Goal: Find specific page/section: Find specific page/section

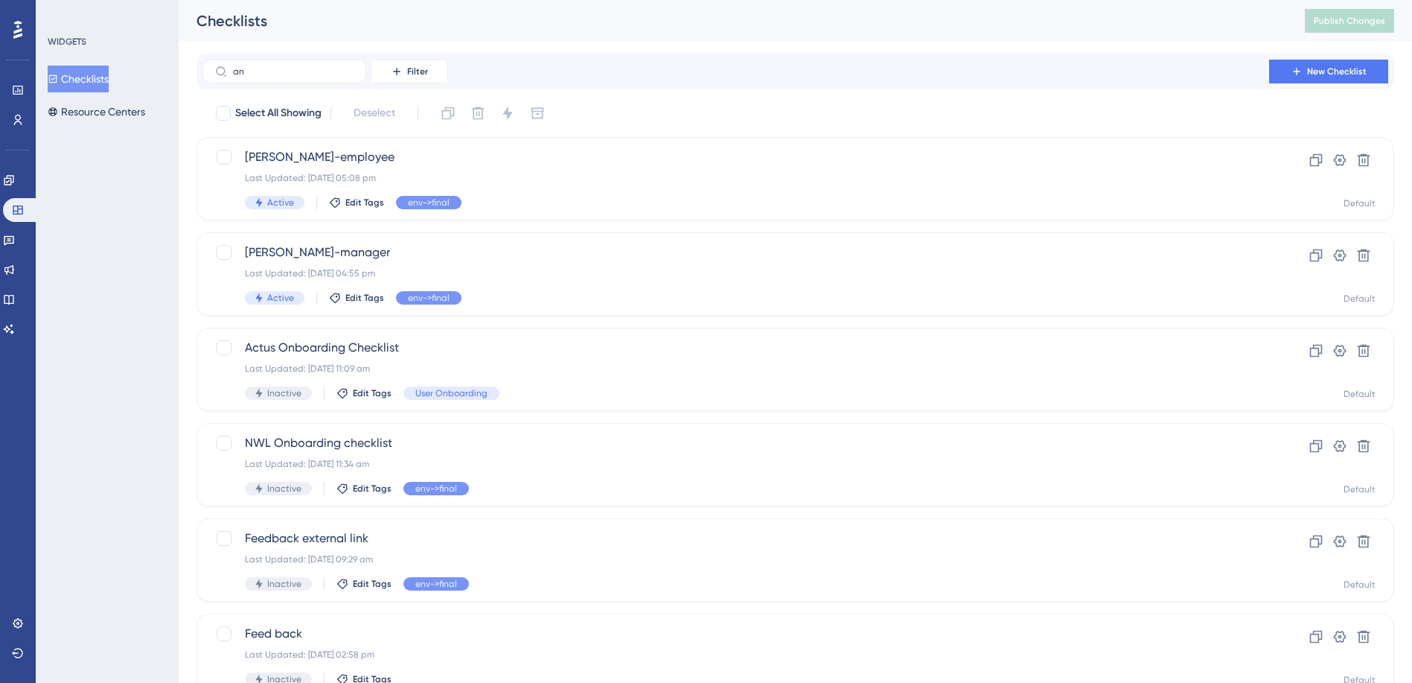
type input "[PERSON_NAME]"
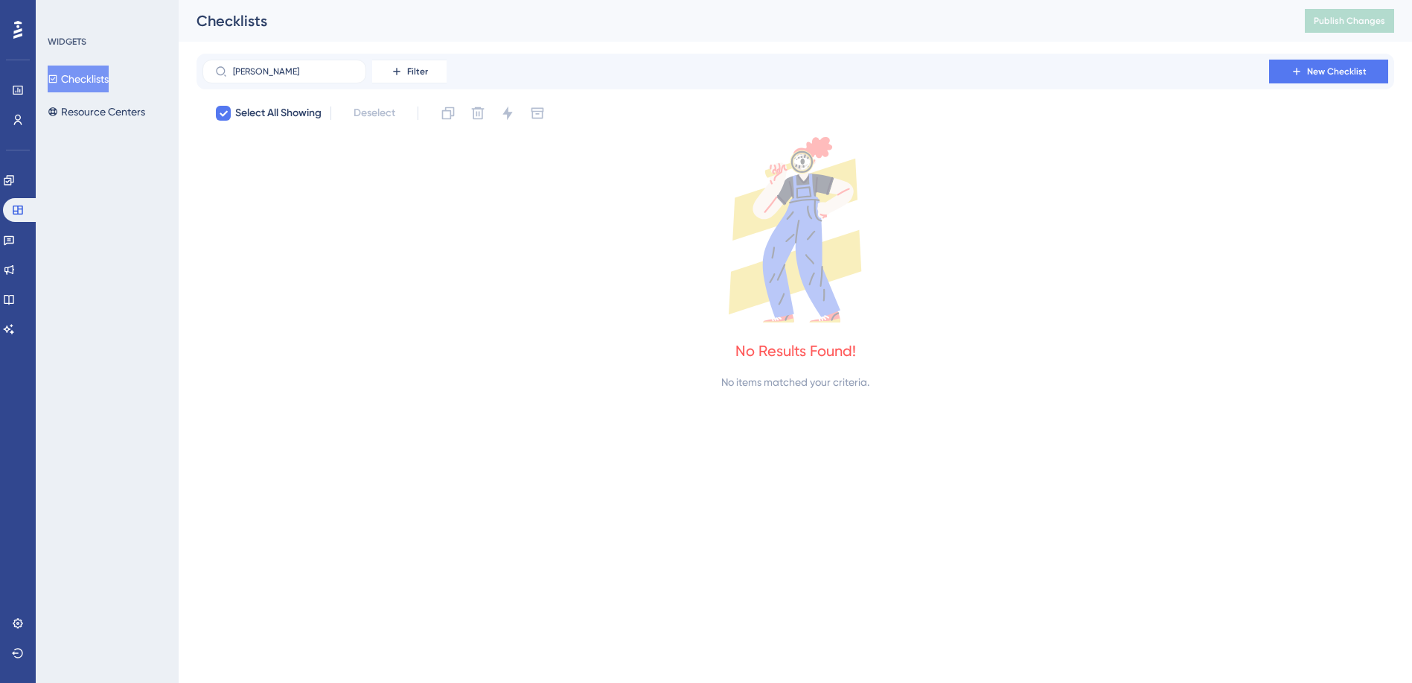
checkbox input "true"
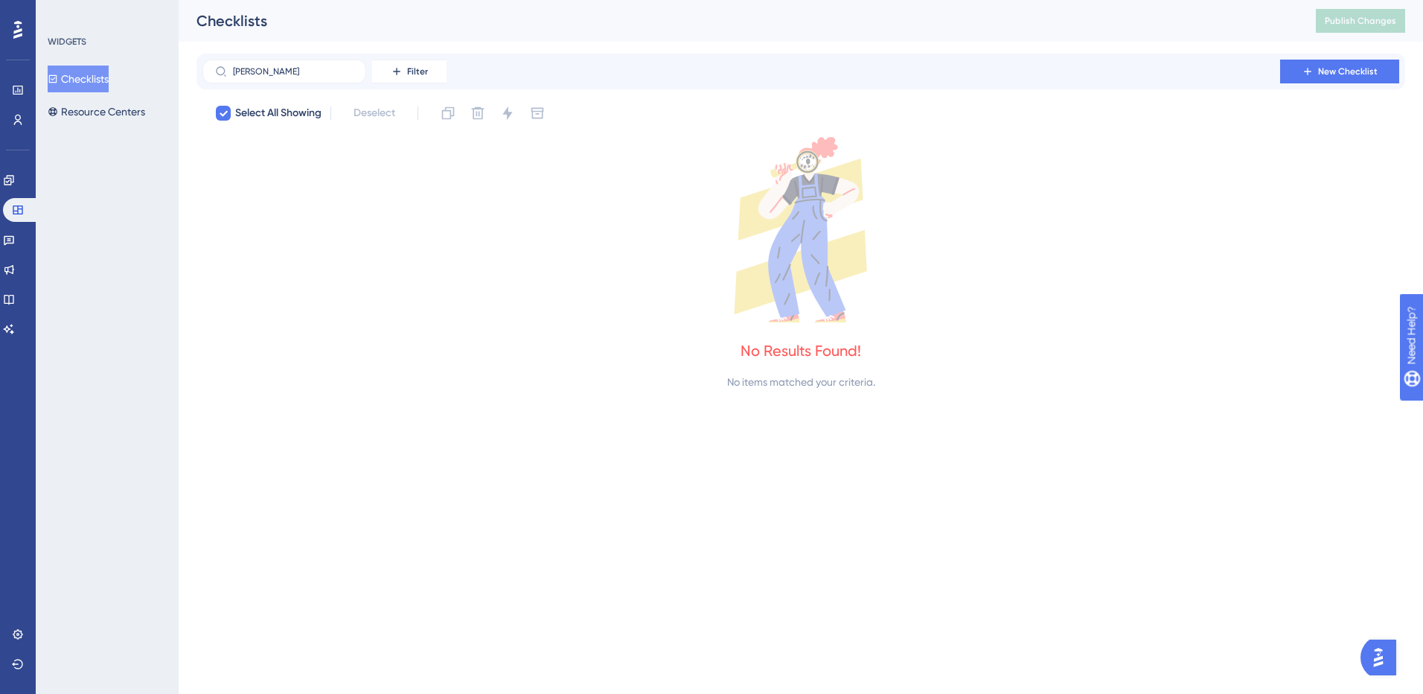
type input "an"
checkbox input "false"
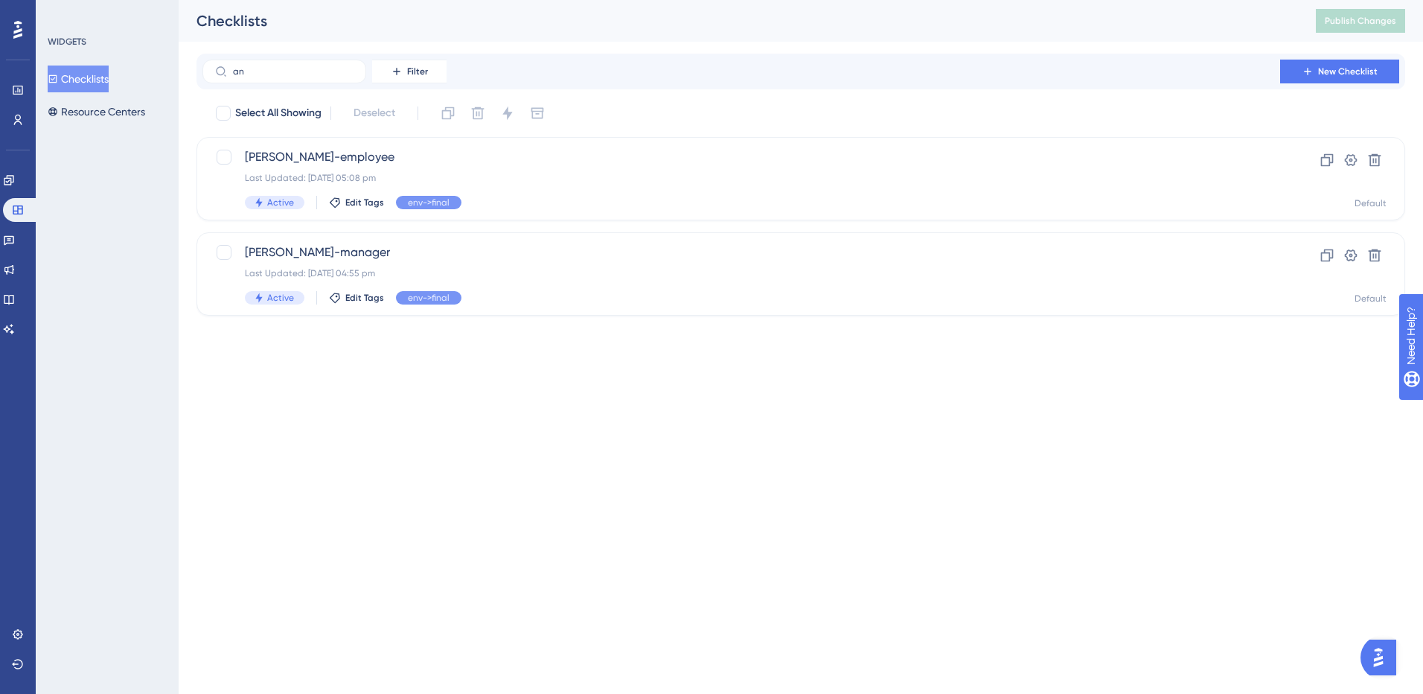
type input "a"
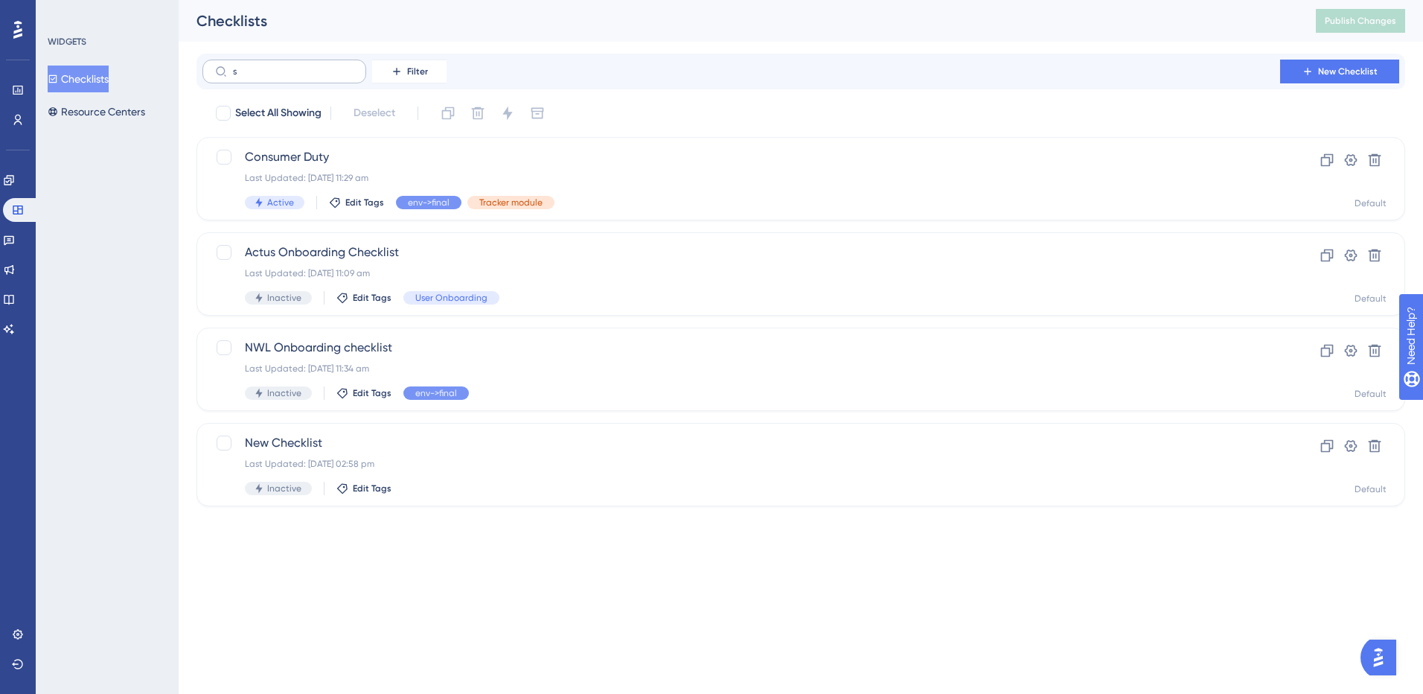
type input "se"
checkbox input "true"
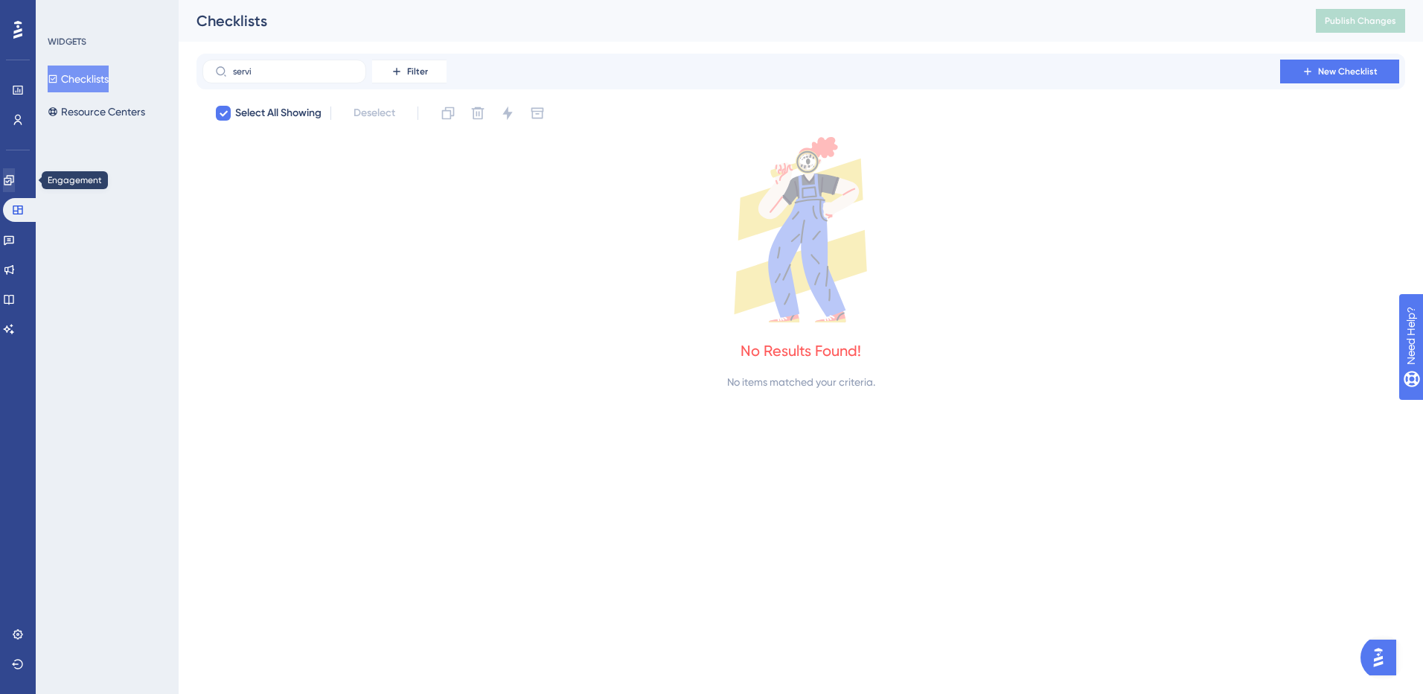
type input "servi"
click at [15, 183] on icon at bounding box center [9, 180] width 12 height 12
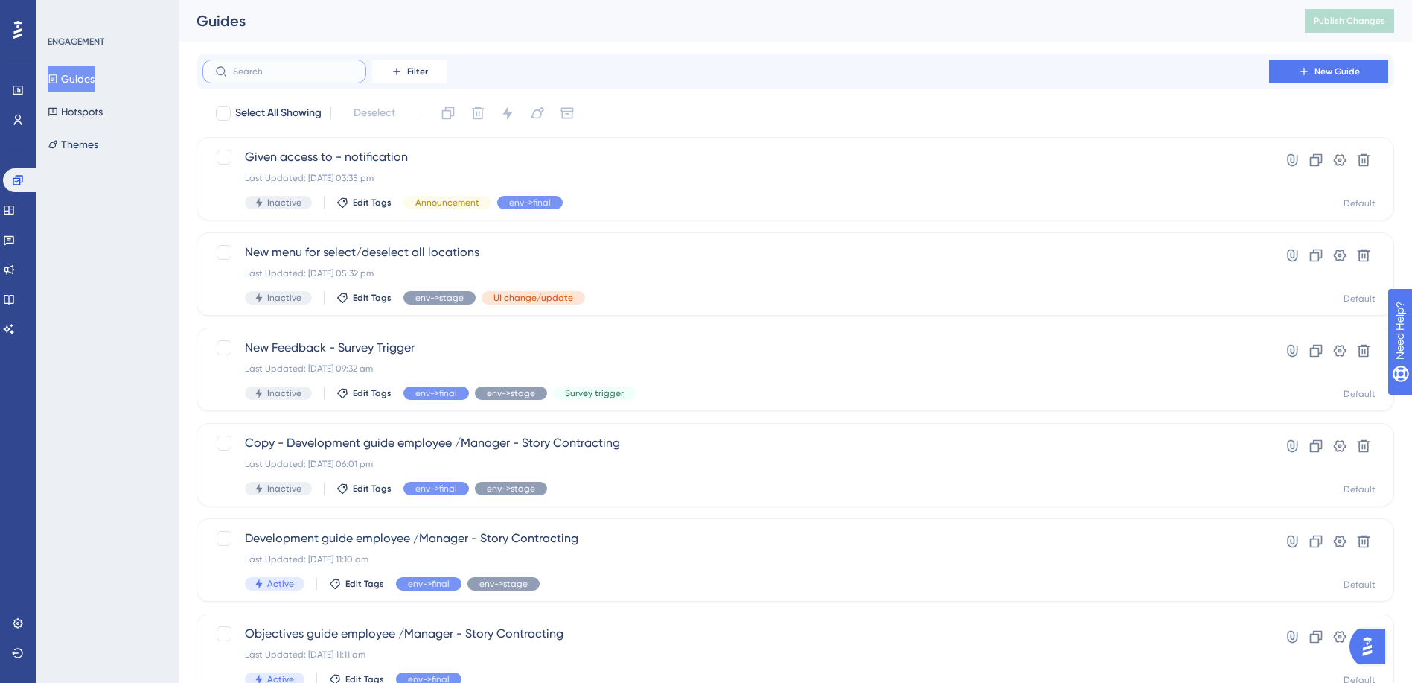
click at [290, 68] on input "text" at bounding box center [293, 71] width 121 height 10
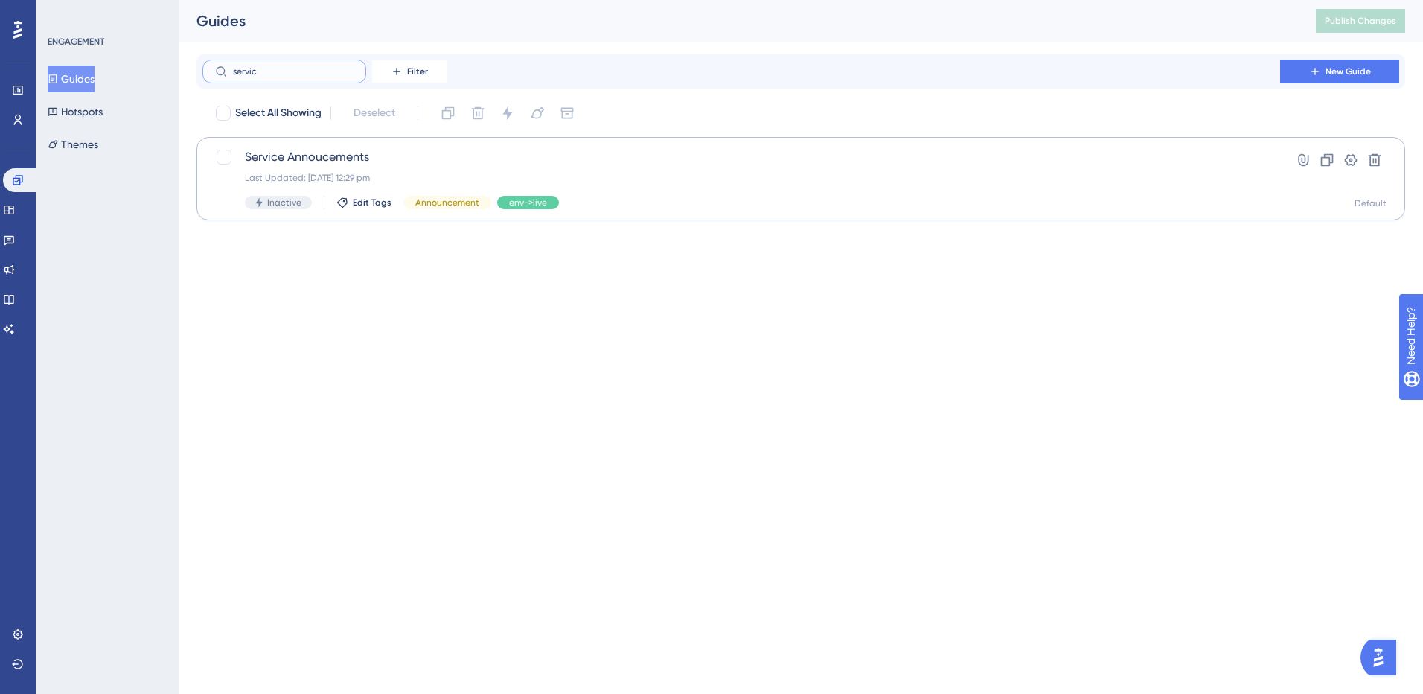
type input "servic"
click at [320, 156] on span "Service Annoucements" at bounding box center [741, 157] width 993 height 18
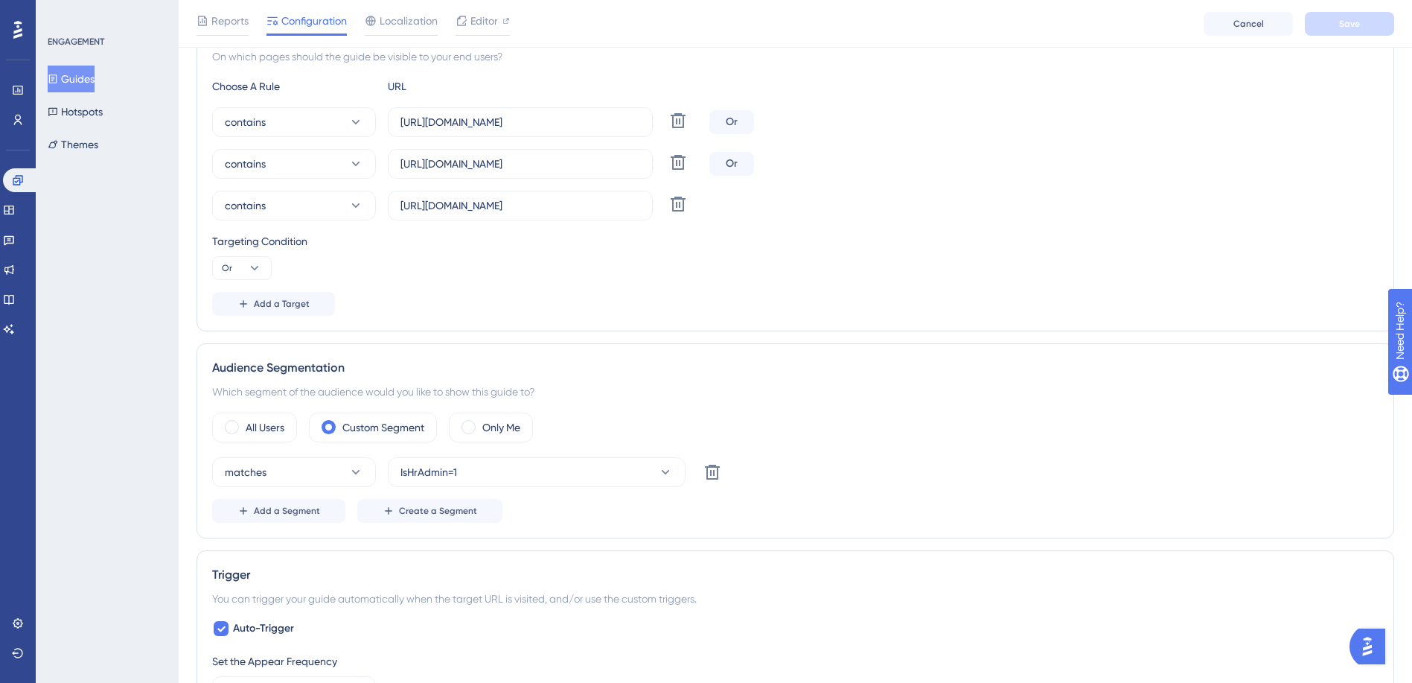
scroll to position [521, 0]
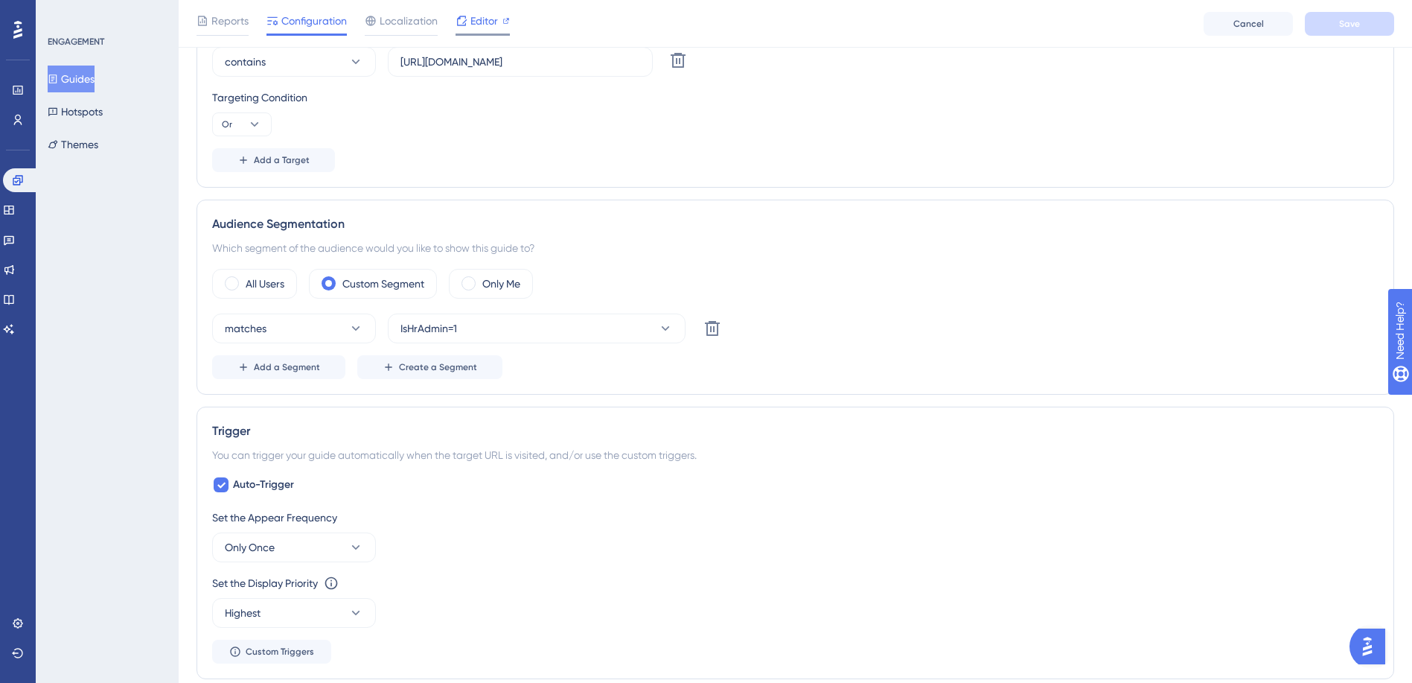
click at [483, 27] on span "Editor" at bounding box center [484, 21] width 28 height 18
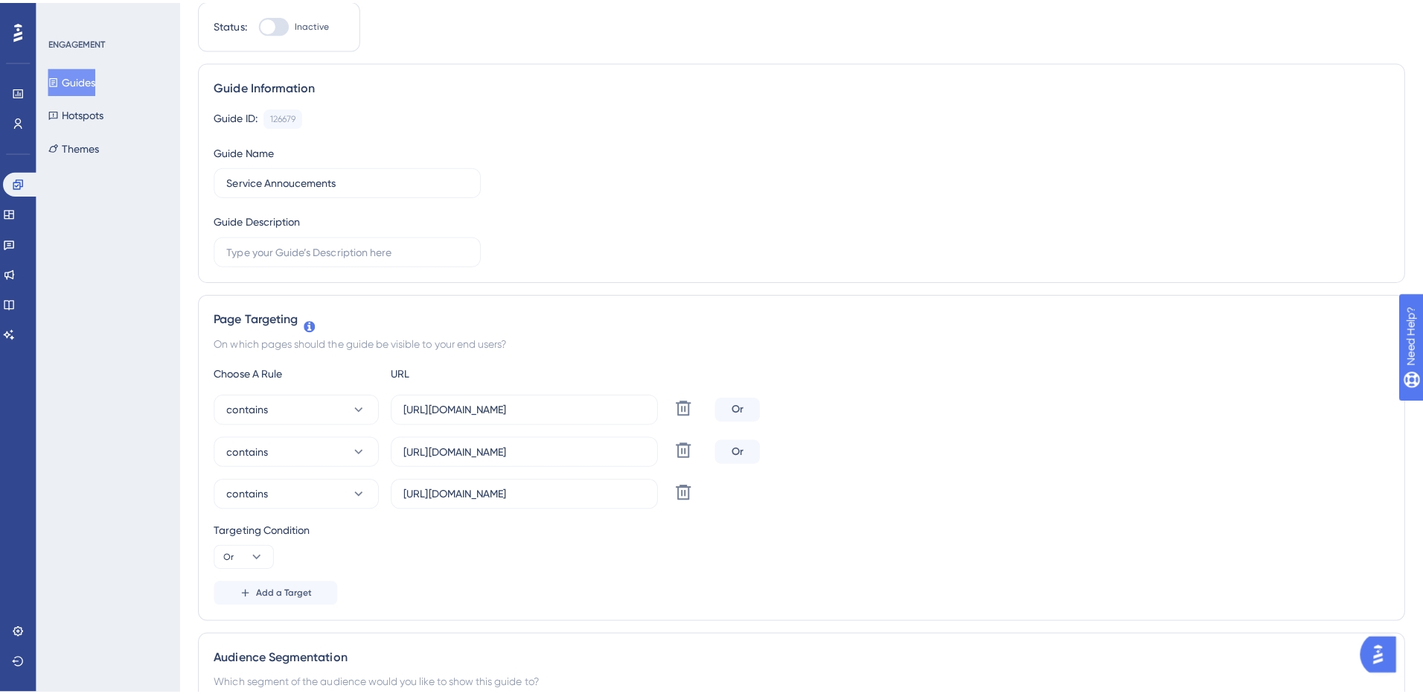
scroll to position [0, 0]
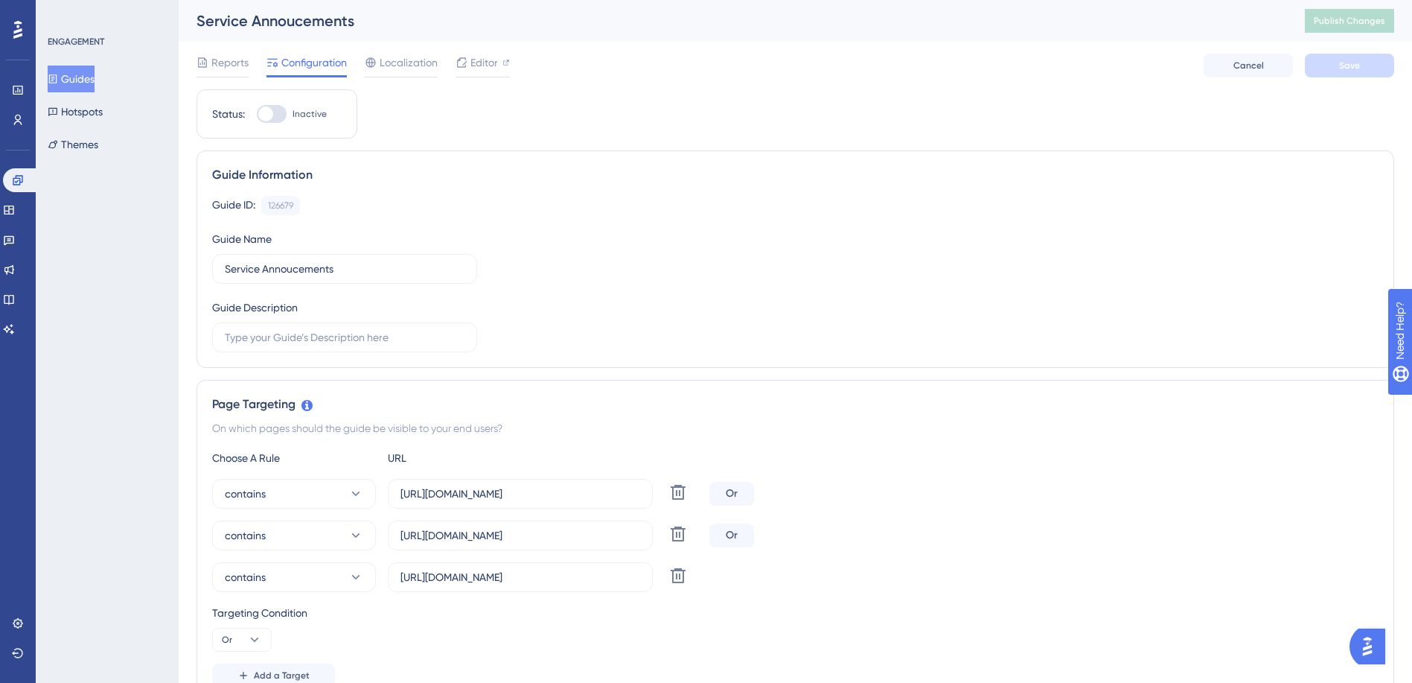
click at [84, 80] on button "Guides" at bounding box center [71, 78] width 47 height 27
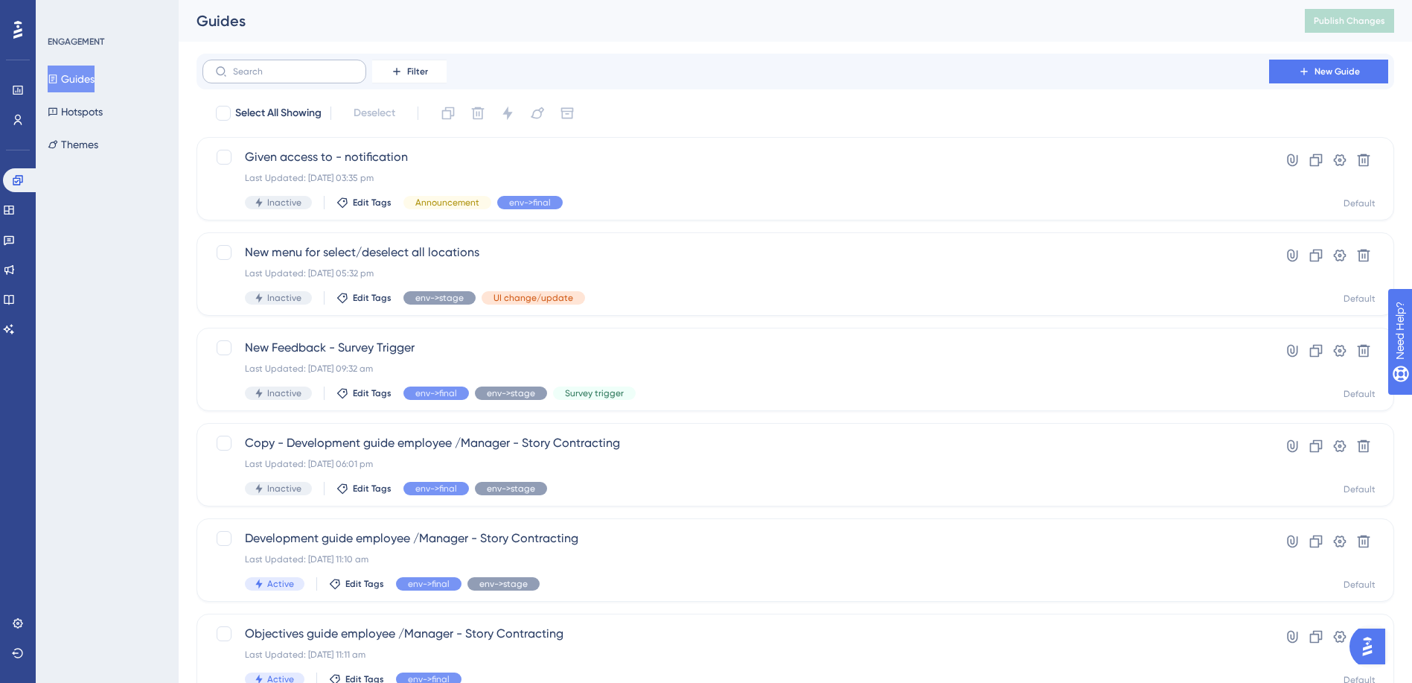
click at [275, 77] on label at bounding box center [284, 72] width 164 height 24
click at [275, 77] on input "text" at bounding box center [293, 71] width 121 height 10
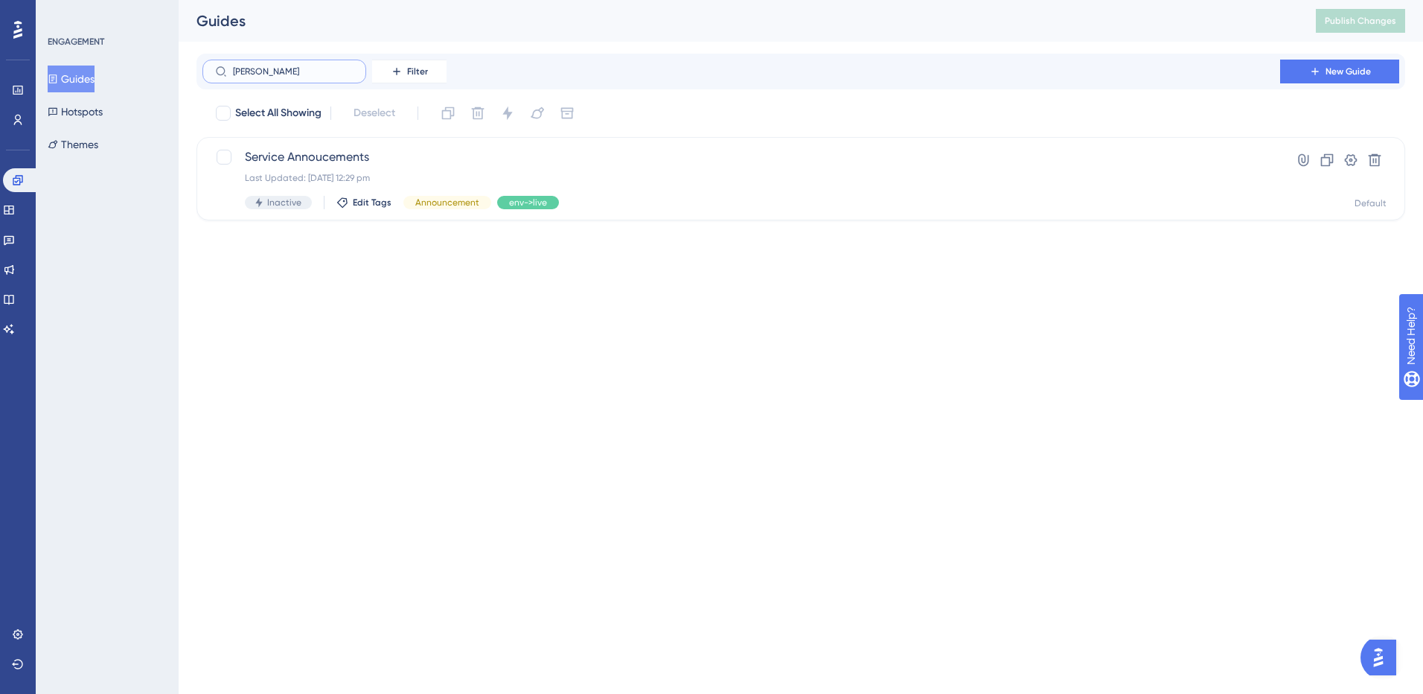
type input "[PERSON_NAME]"
